Goal: Information Seeking & Learning: Learn about a topic

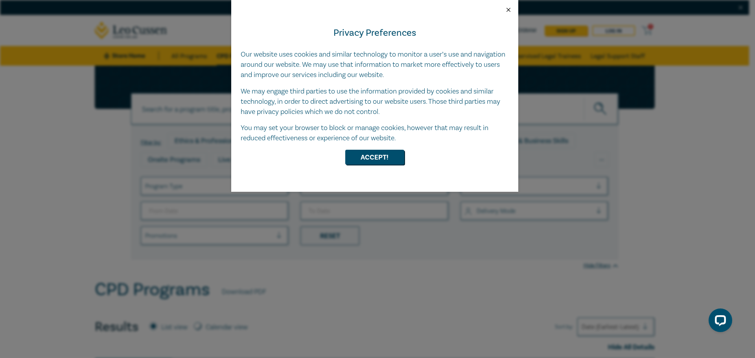
click at [511, 10] on button "Close" at bounding box center [508, 9] width 7 height 7
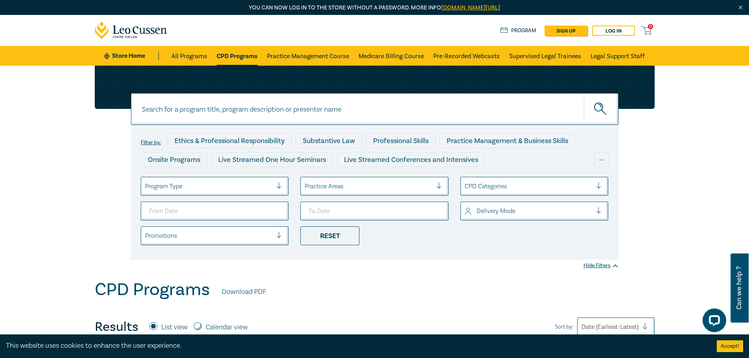
click at [53, 200] on div "Filter by: Ethics & Professional Responsibility Substantive Law Professional Sk…" at bounding box center [374, 173] width 749 height 214
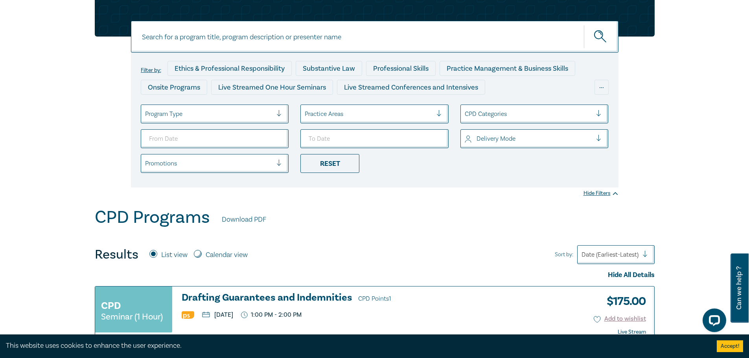
scroll to position [79, 0]
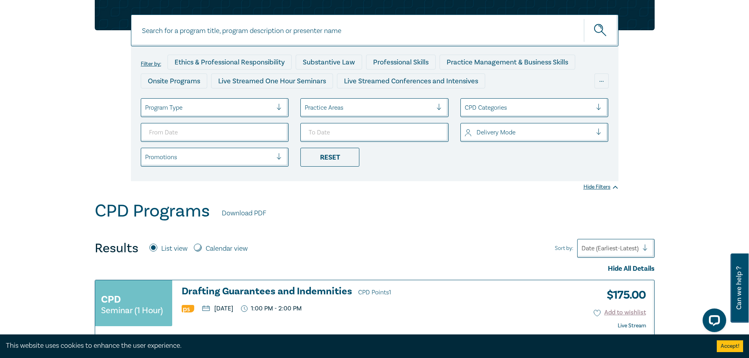
click at [403, 109] on div at bounding box center [369, 108] width 128 height 10
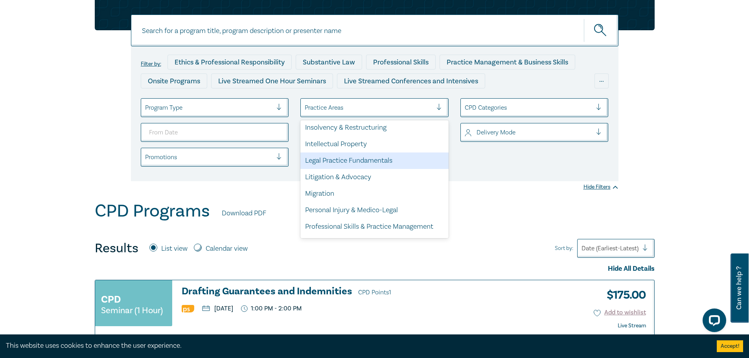
scroll to position [197, 0]
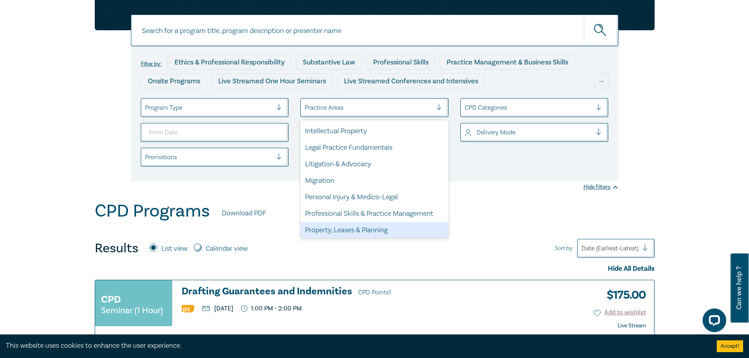
click at [378, 232] on div "Property, Leases & Planning" at bounding box center [375, 230] width 148 height 17
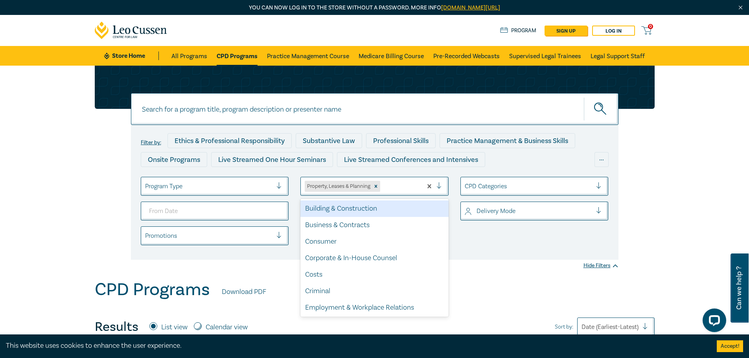
click at [400, 185] on div at bounding box center [400, 186] width 37 height 10
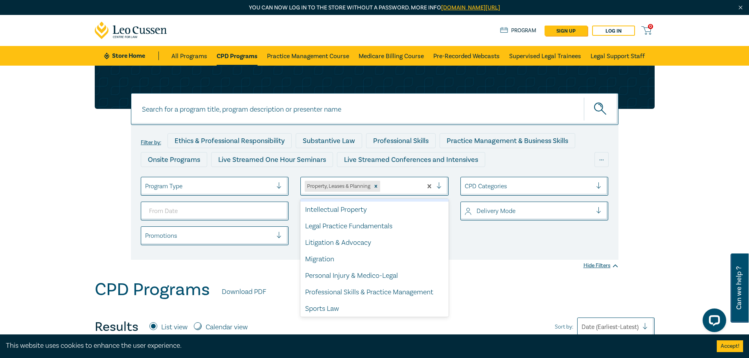
scroll to position [215, 0]
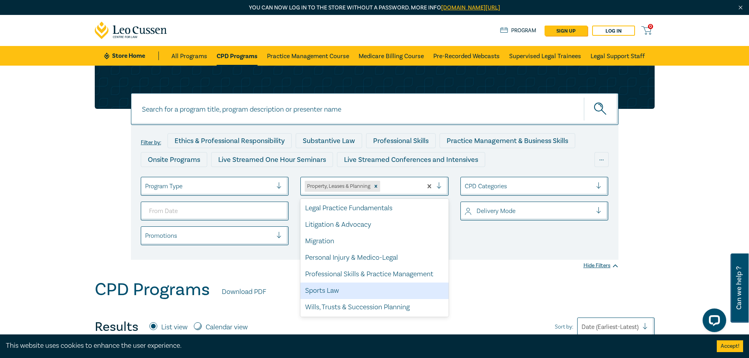
click at [507, 300] on div "CPD Programs Download PDF" at bounding box center [375, 292] width 560 height 24
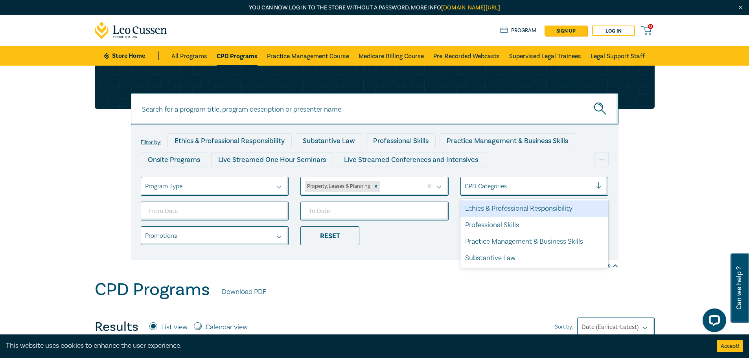
click at [495, 184] on div at bounding box center [529, 186] width 128 height 10
click at [430, 256] on div "Filter by: Ethics & Professional Responsibility Substantive Law Professional Sk…" at bounding box center [375, 192] width 488 height 135
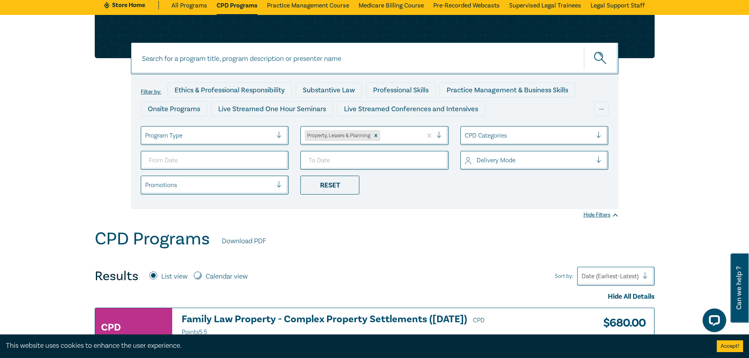
scroll to position [79, 0]
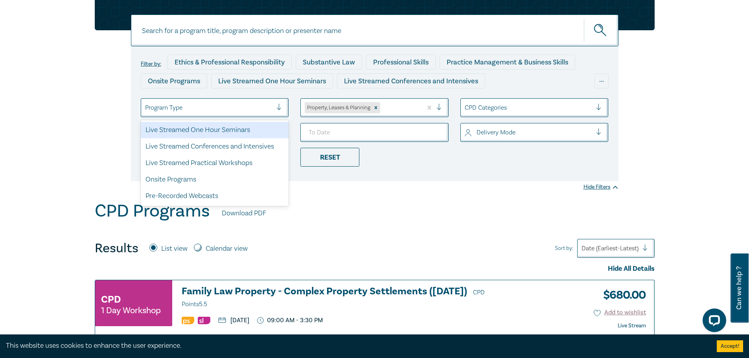
click at [267, 111] on div at bounding box center [209, 108] width 128 height 10
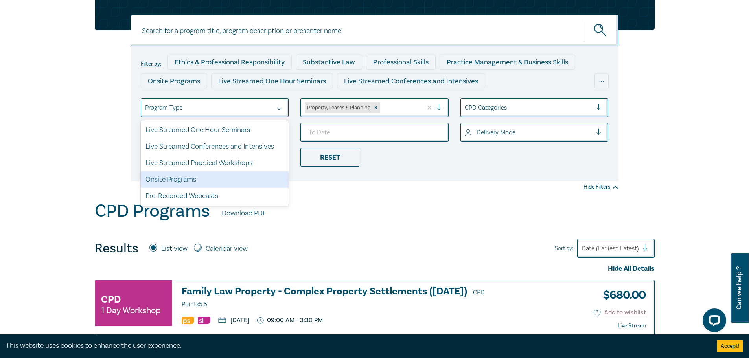
click at [215, 185] on div "Onsite Programs" at bounding box center [215, 180] width 148 height 17
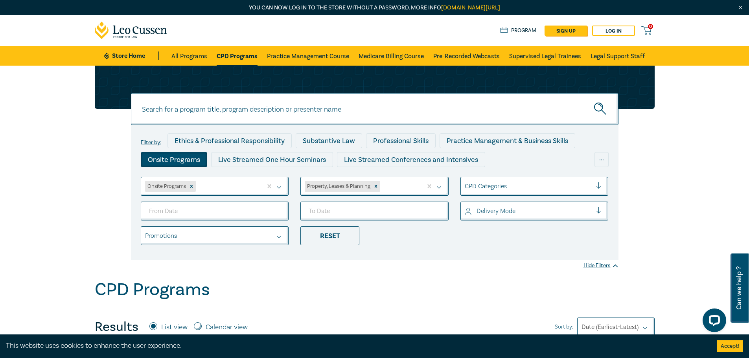
click at [355, 288] on div "CPD Programs" at bounding box center [375, 292] width 560 height 24
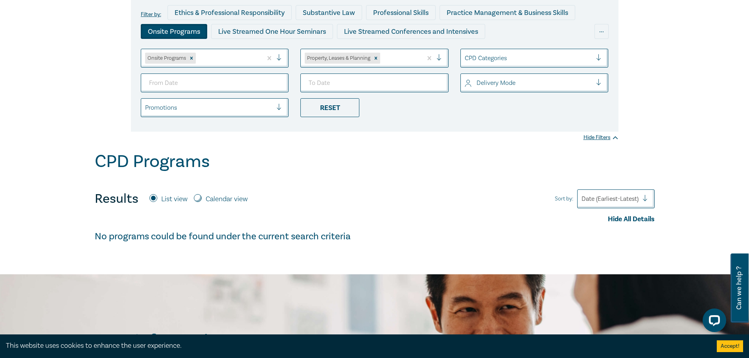
scroll to position [79, 0]
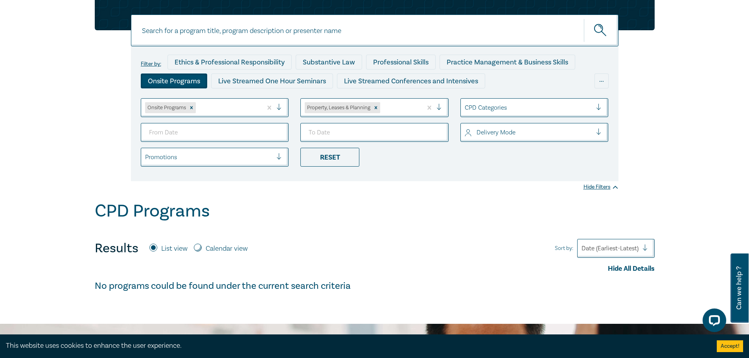
click at [193, 108] on icon "Remove Onsite Programs" at bounding box center [192, 108] width 6 height 6
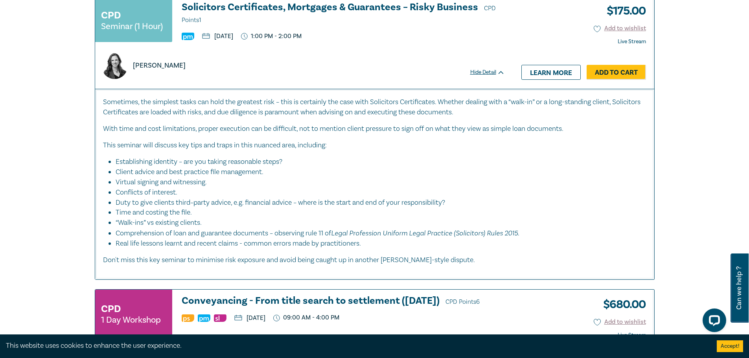
scroll to position [2085, 0]
